Goal: Task Accomplishment & Management: Use online tool/utility

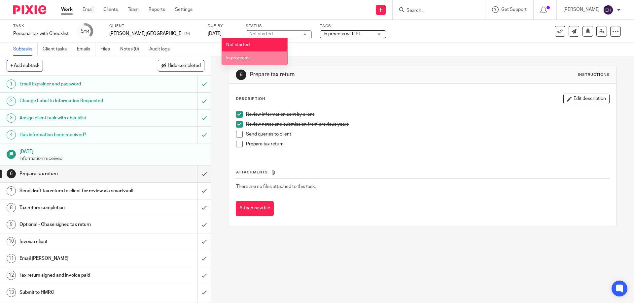
click at [250, 58] on li "In progress" at bounding box center [254, 58] width 65 height 14
click at [351, 45] on div "Subtasks Client tasks Emails Files Notes (0) Audit logs" at bounding box center [317, 49] width 634 height 13
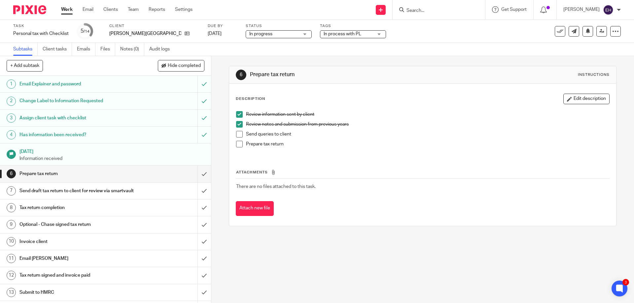
click at [416, 11] on input "Search" at bounding box center [435, 11] width 59 height 6
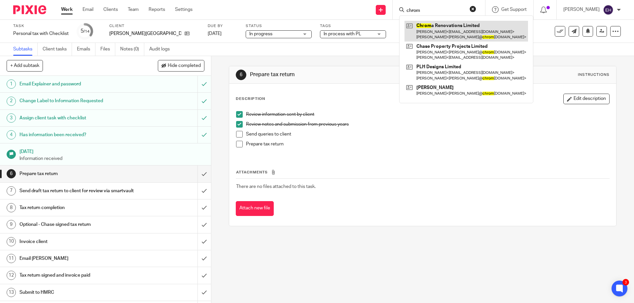
type input "chrom"
click at [454, 23] on link at bounding box center [465, 31] width 123 height 20
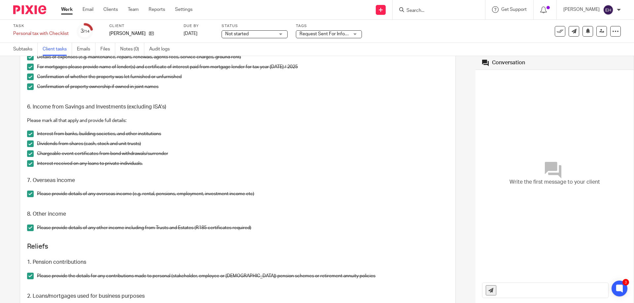
scroll to position [392, 0]
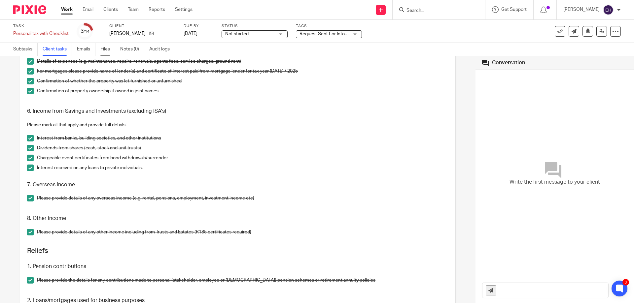
click at [104, 51] on link "Files" at bounding box center [107, 49] width 15 height 13
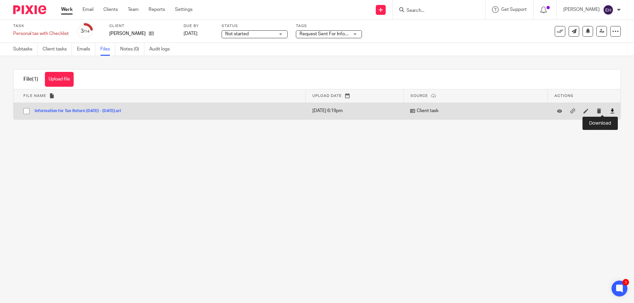
click at [610, 110] on icon at bounding box center [612, 111] width 5 height 5
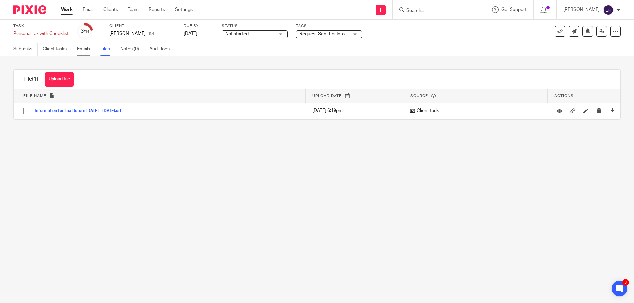
click at [79, 50] on link "Emails" at bounding box center [86, 49] width 18 height 13
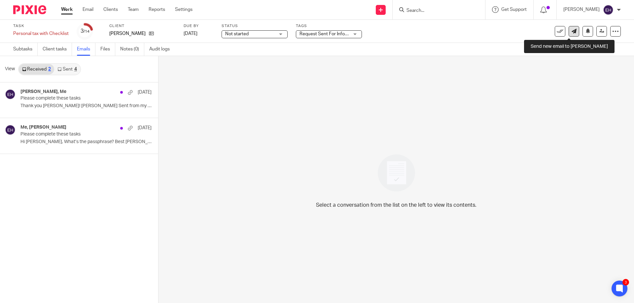
click at [568, 34] on link at bounding box center [573, 31] width 11 height 11
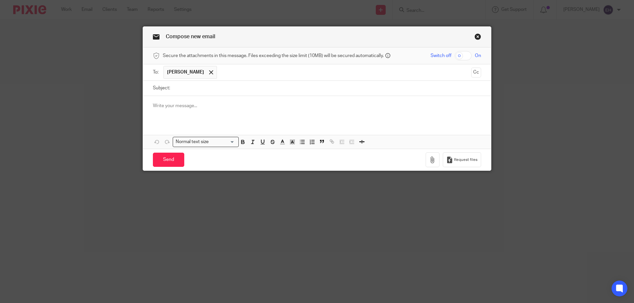
click at [266, 89] on input "Subject:" at bounding box center [327, 88] width 308 height 15
type input "Personal Tax Information"
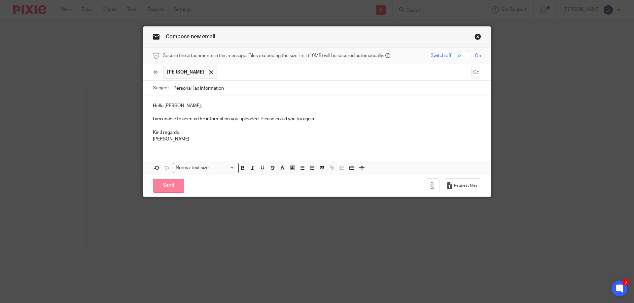
click at [171, 189] on input "Send" at bounding box center [168, 186] width 31 height 14
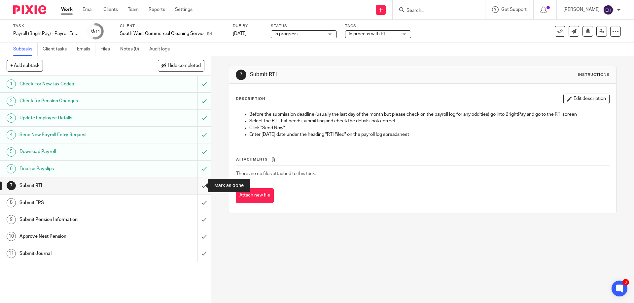
click at [200, 187] on input "submit" at bounding box center [105, 186] width 211 height 17
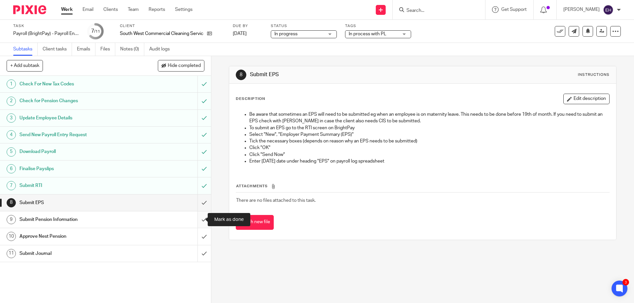
click at [199, 217] on input "submit" at bounding box center [105, 220] width 211 height 17
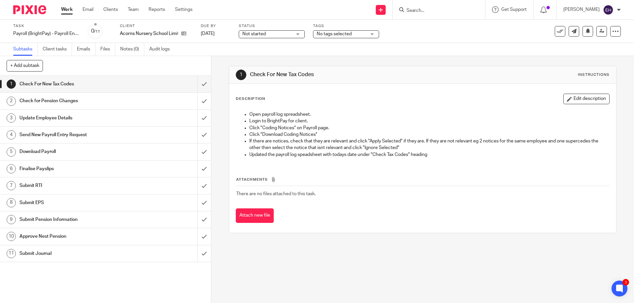
drag, startPoint x: 286, startPoint y: 35, endPoint x: 282, endPoint y: 42, distance: 8.4
click at [286, 35] on span "Not started" at bounding box center [267, 34] width 50 height 7
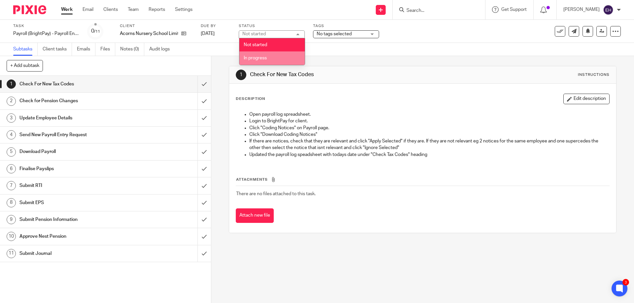
click at [279, 56] on li "In progress" at bounding box center [271, 58] width 65 height 14
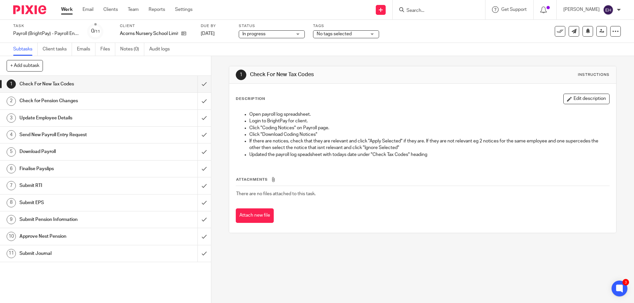
click at [323, 34] on span "No tags selected" at bounding box center [333, 34] width 35 height 5
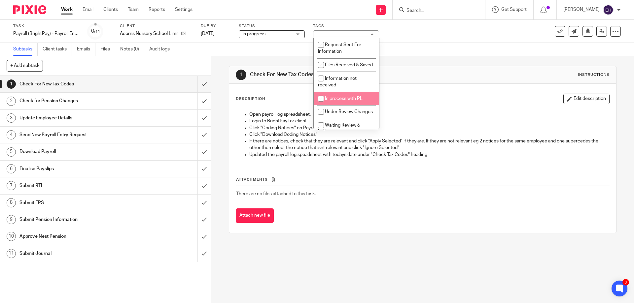
click at [331, 100] on li "In process with PL" at bounding box center [346, 99] width 65 height 14
checkbox input "true"
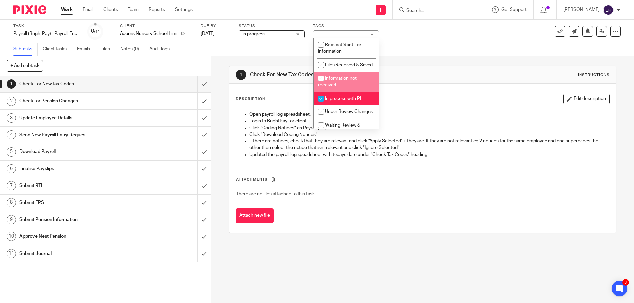
click at [429, 41] on div "Task Payroll (BrightPay) - Payroll Entry Request Save Payroll (BrightPay) - Pay…" at bounding box center [317, 31] width 634 height 23
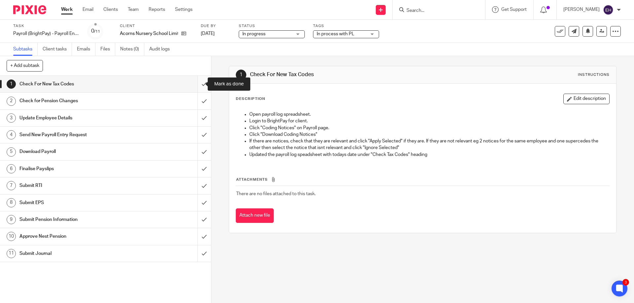
click at [199, 85] on input "submit" at bounding box center [105, 84] width 211 height 17
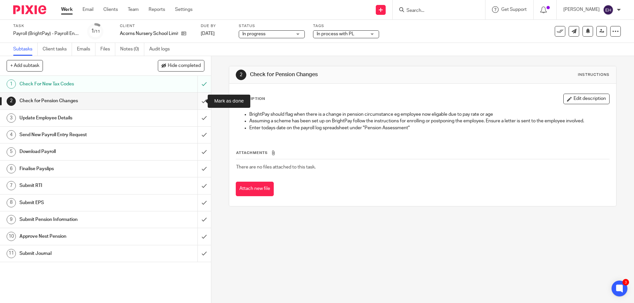
click at [198, 101] on input "submit" at bounding box center [105, 101] width 211 height 17
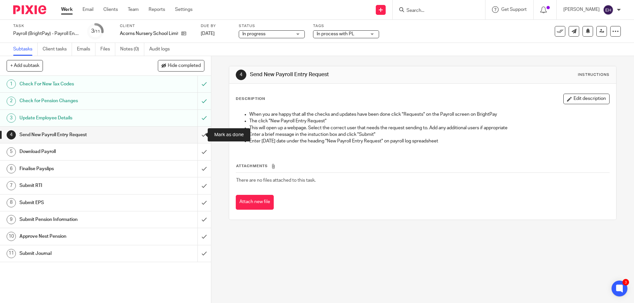
click at [199, 136] on input "submit" at bounding box center [105, 135] width 211 height 17
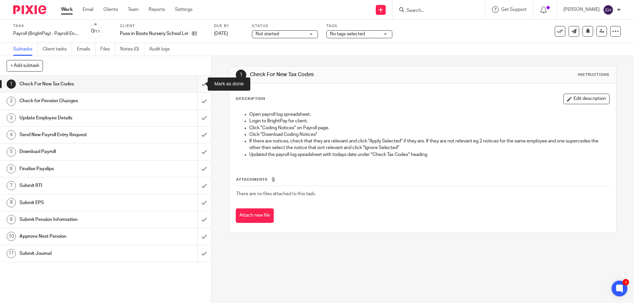
click at [199, 81] on input "submit" at bounding box center [105, 84] width 211 height 17
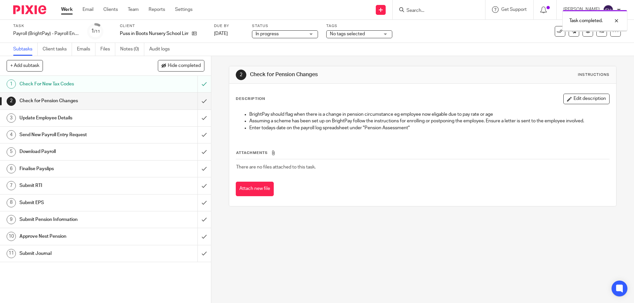
click at [347, 30] on div "Task completed." at bounding box center [472, 19] width 310 height 25
click at [348, 34] on span "No tags selected" at bounding box center [347, 34] width 35 height 5
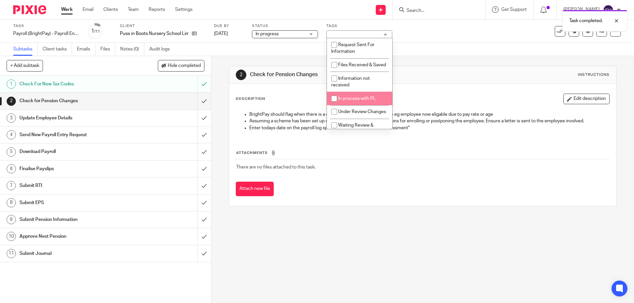
click at [358, 103] on li "In process with PL" at bounding box center [359, 99] width 65 height 14
checkbox input "true"
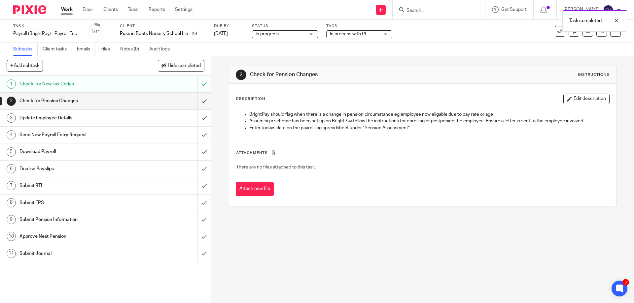
click at [412, 51] on div "Subtasks Client tasks Emails Files Notes (0) Audit logs" at bounding box center [317, 49] width 634 height 13
click at [199, 99] on input "submit" at bounding box center [105, 101] width 211 height 17
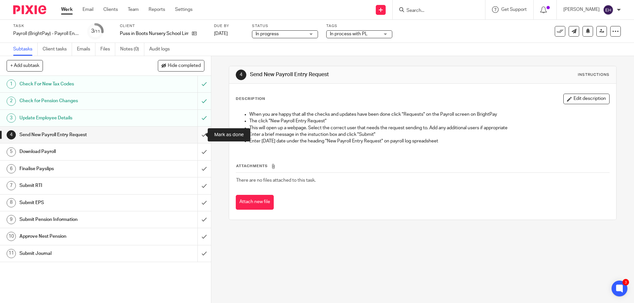
click at [199, 135] on input "submit" at bounding box center [105, 135] width 211 height 17
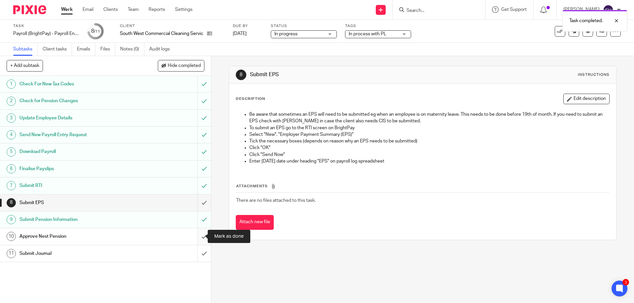
click at [194, 234] on input "submit" at bounding box center [105, 236] width 211 height 17
click at [556, 33] on icon at bounding box center [559, 31] width 7 height 7
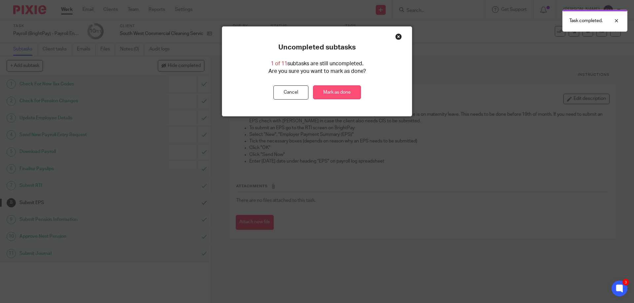
click at [347, 94] on link "Mark as done" at bounding box center [337, 92] width 48 height 14
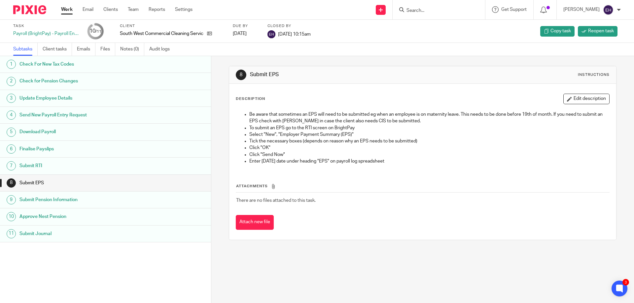
click at [440, 8] on input "Search" at bounding box center [435, 11] width 59 height 6
click at [173, 8] on ul "Work Email Clients Team Reports Settings" at bounding box center [131, 9] width 141 height 7
click at [193, 15] on div "Work Email Clients Team Reports Settings Work Email Clients Team Reports Settin…" at bounding box center [128, 9] width 148 height 19
click at [186, 8] on link "Settings" at bounding box center [183, 9] width 17 height 7
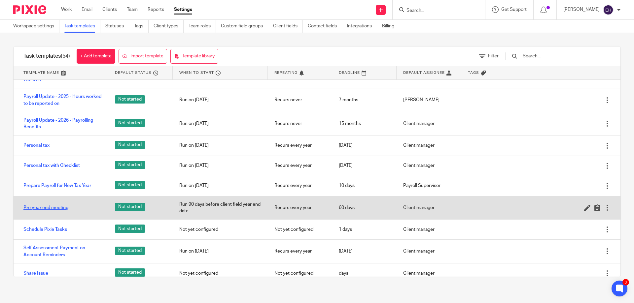
scroll to position [759, 0]
click at [54, 211] on link "Pre year end meeting" at bounding box center [45, 207] width 45 height 7
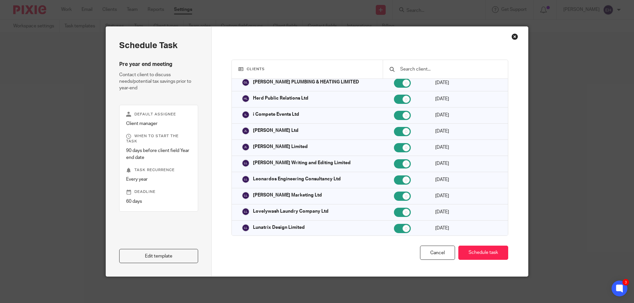
scroll to position [330, 0]
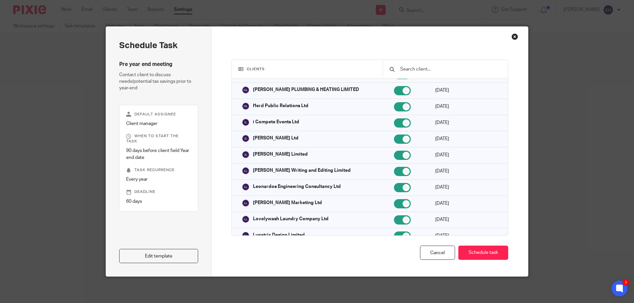
click at [511, 38] on div "Close this dialog window" at bounding box center [514, 36] width 7 height 7
